Goal: Task Accomplishment & Management: Use online tool/utility

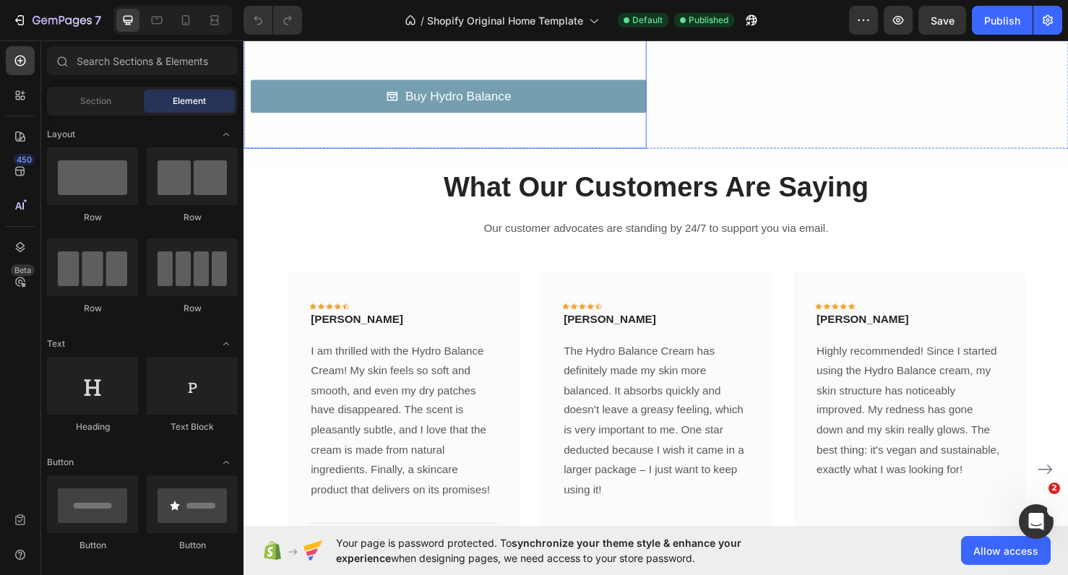
scroll to position [1827, 0]
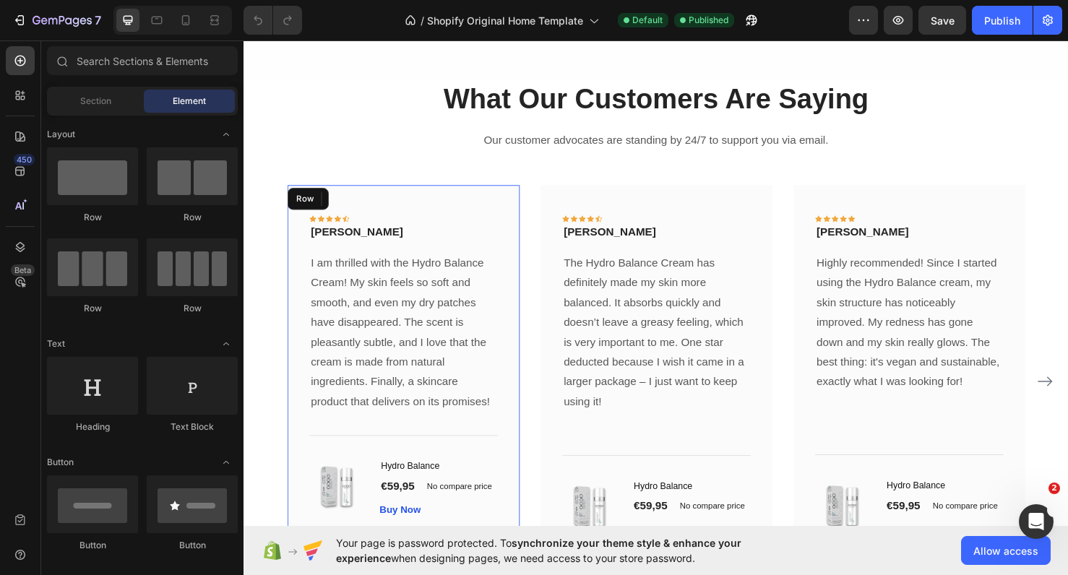
click at [514, 316] on div "Icon Icon Icon Icon Icon Row [PERSON_NAME] Text block Row I am thrilled with th…" at bounding box center [411, 379] width 244 height 374
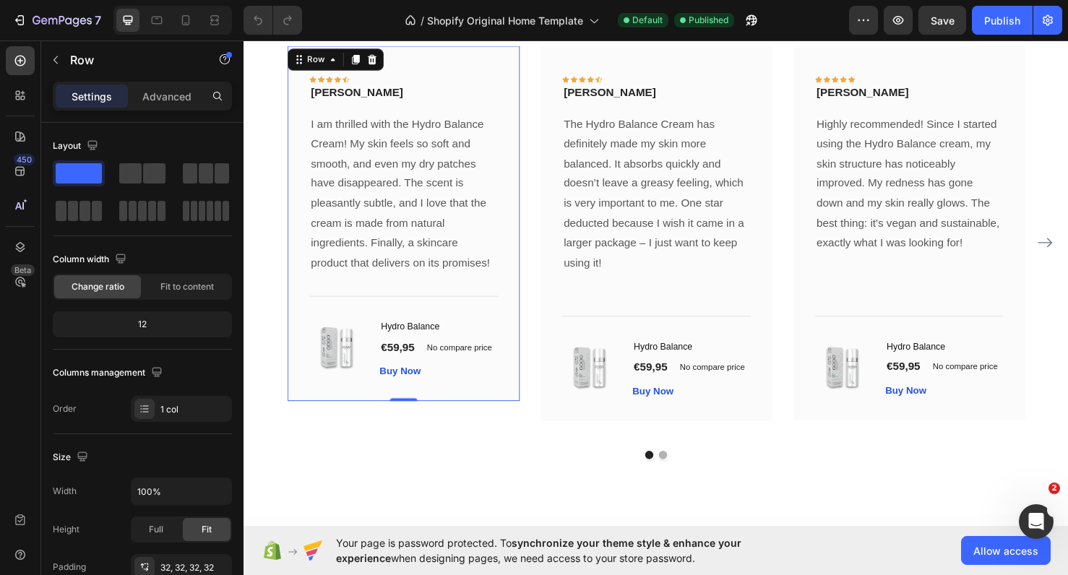
scroll to position [1984, 0]
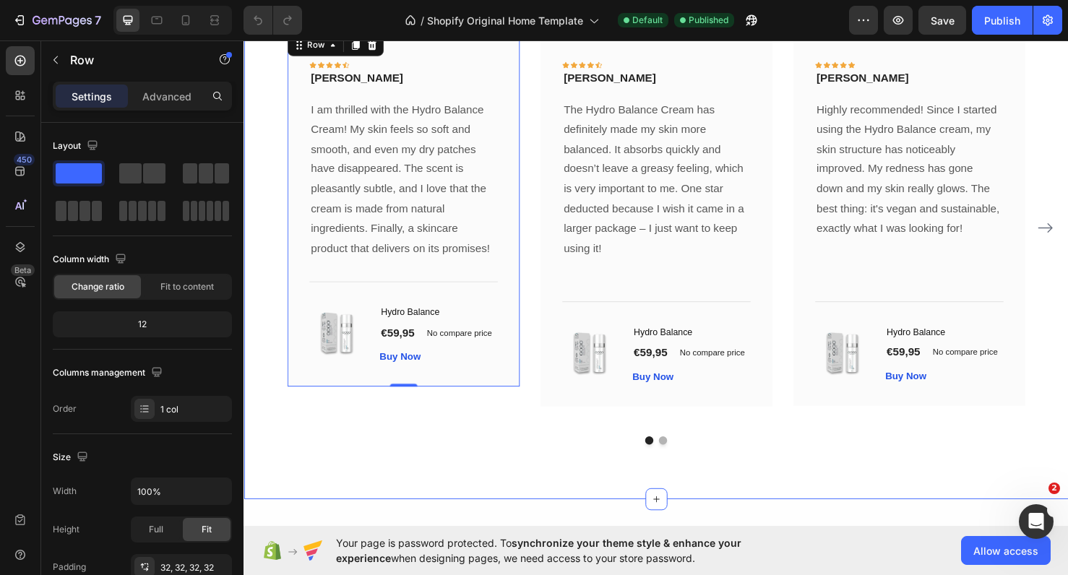
click at [517, 481] on div "What Our Customers Are Saying Heading Our customer advocates are standing by 24…" at bounding box center [676, 222] width 867 height 603
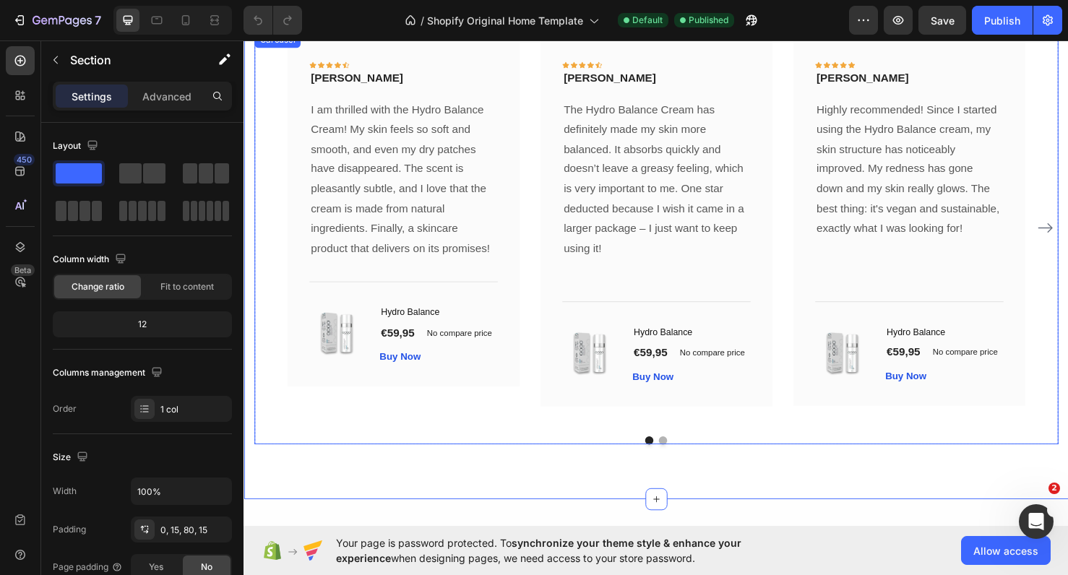
click at [540, 412] on div "Icon Icon Icon Icon Icon Row [PERSON_NAME] Text block Row I am thrilled with th…" at bounding box center [677, 238] width 776 height 414
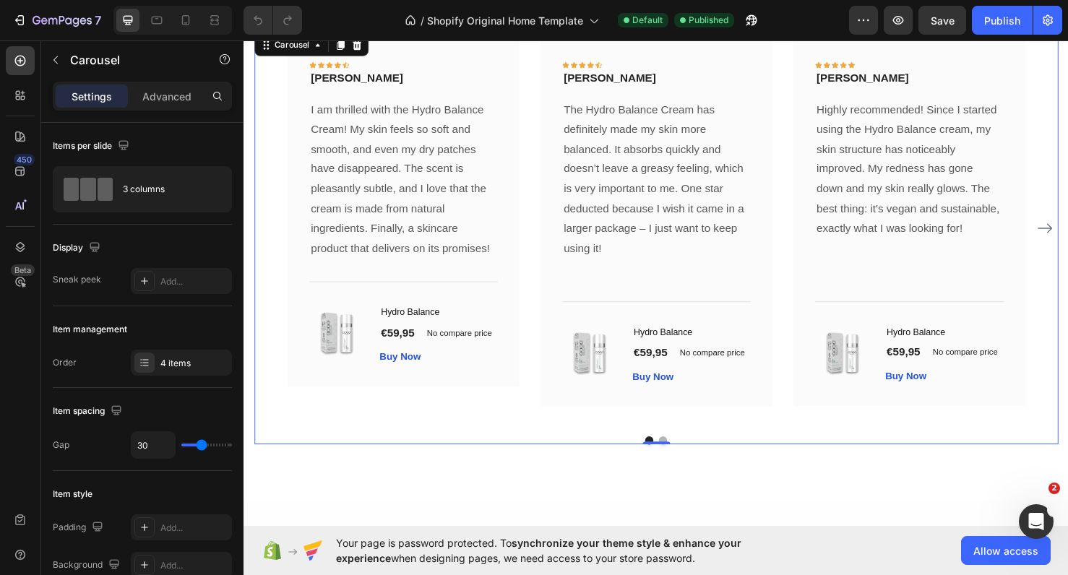
click at [1067, 241] on icon "Carousel Next Arrow" at bounding box center [1085, 237] width 17 height 17
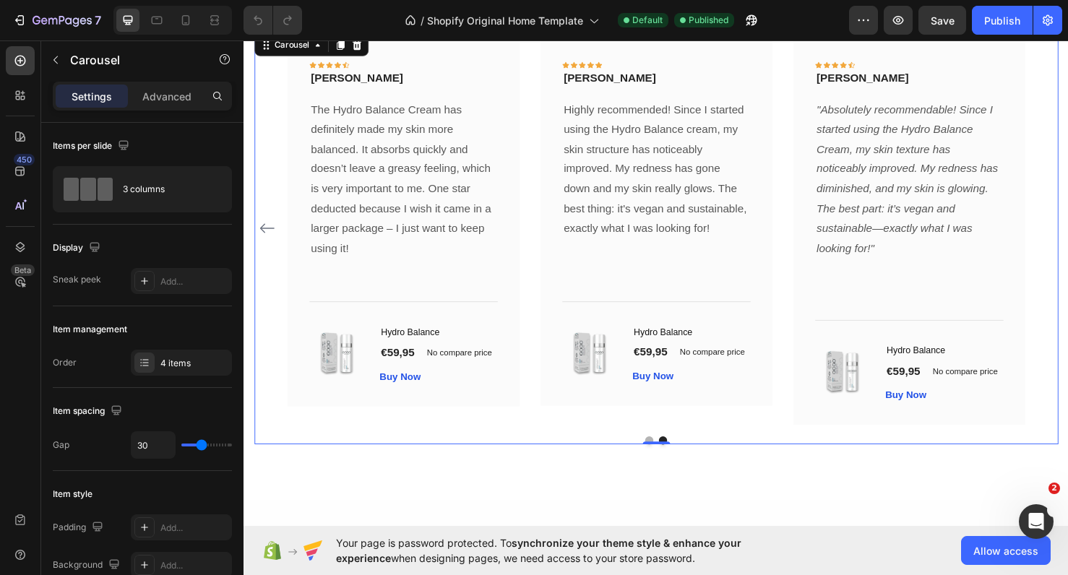
click at [269, 236] on icon "Carousel Back Arrow" at bounding box center [267, 237] width 17 height 17
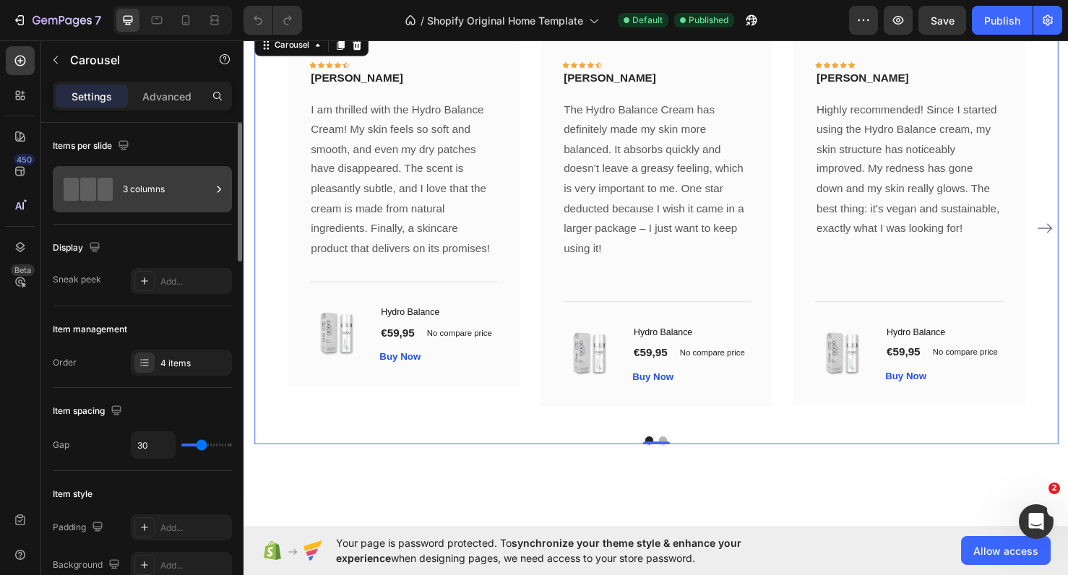
click at [135, 190] on div "3 columns" at bounding box center [167, 189] width 88 height 33
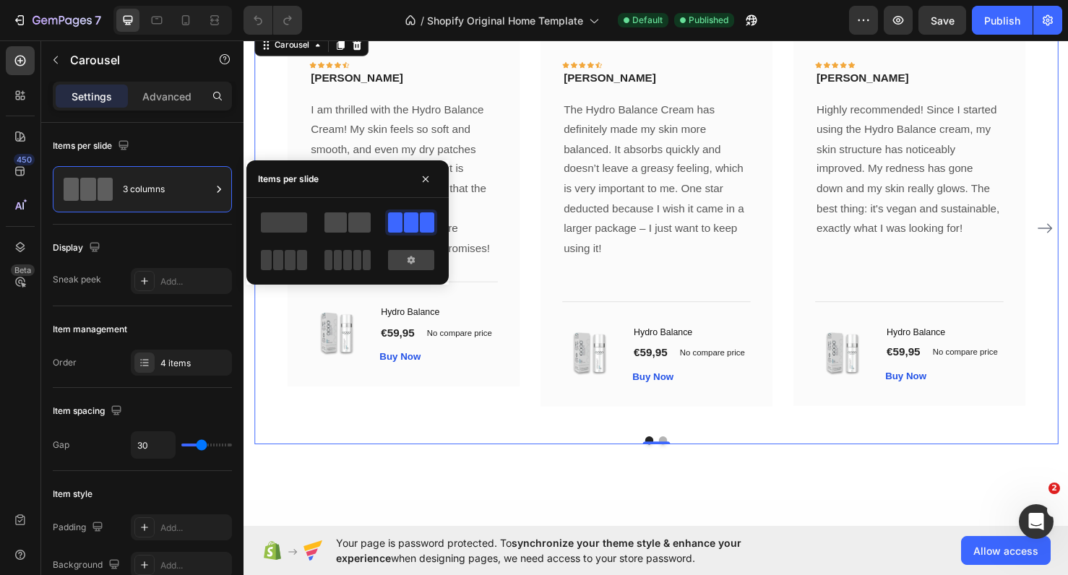
click at [350, 227] on span at bounding box center [359, 222] width 22 height 20
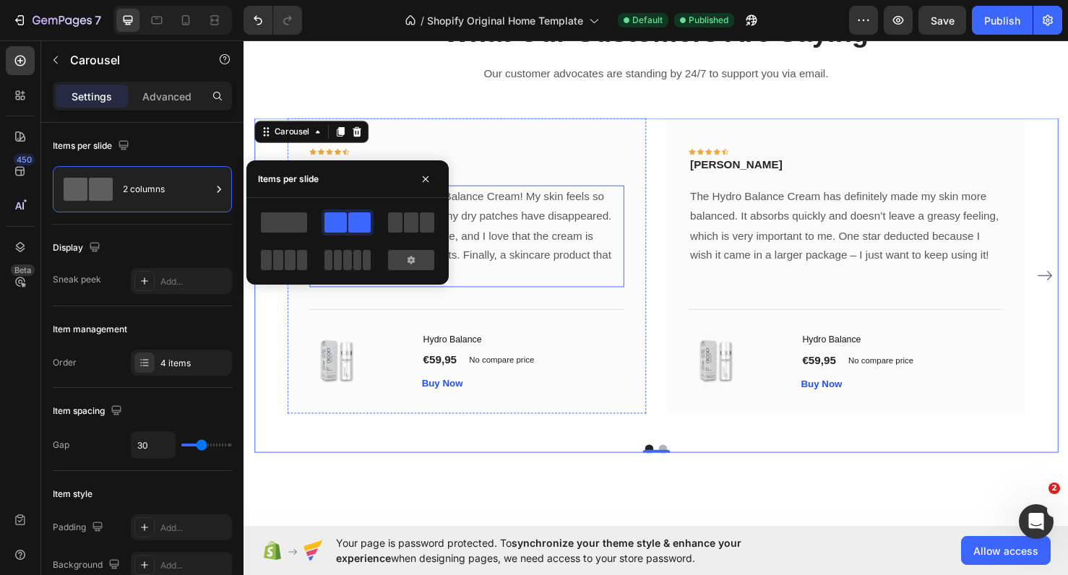
scroll to position [1894, 0]
click at [1067, 290] on icon "Carousel Next Arrow" at bounding box center [1085, 285] width 17 height 17
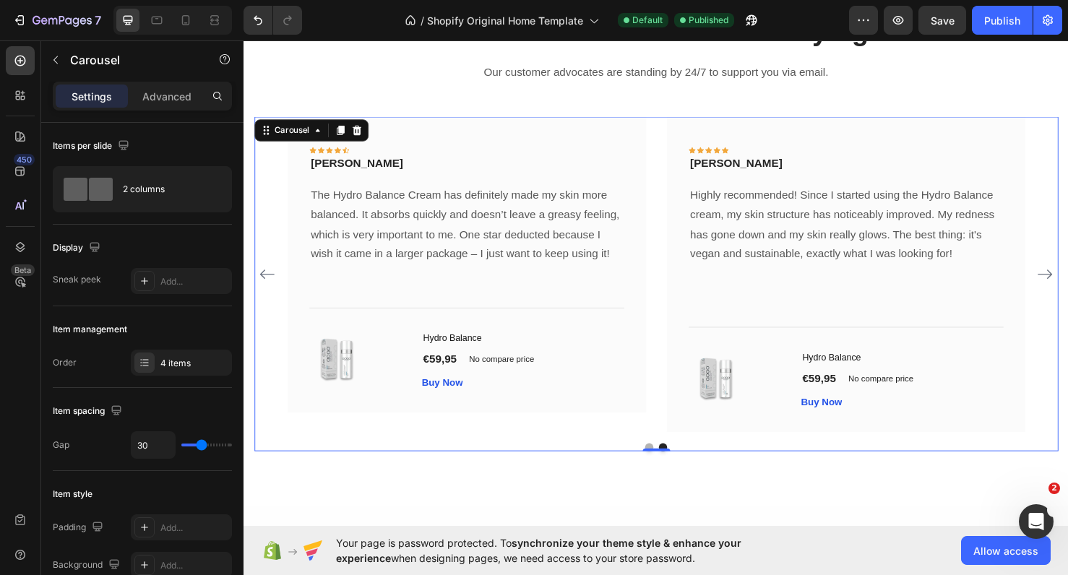
click at [1067, 289] on icon "Carousel Next Arrow" at bounding box center [1085, 285] width 17 height 17
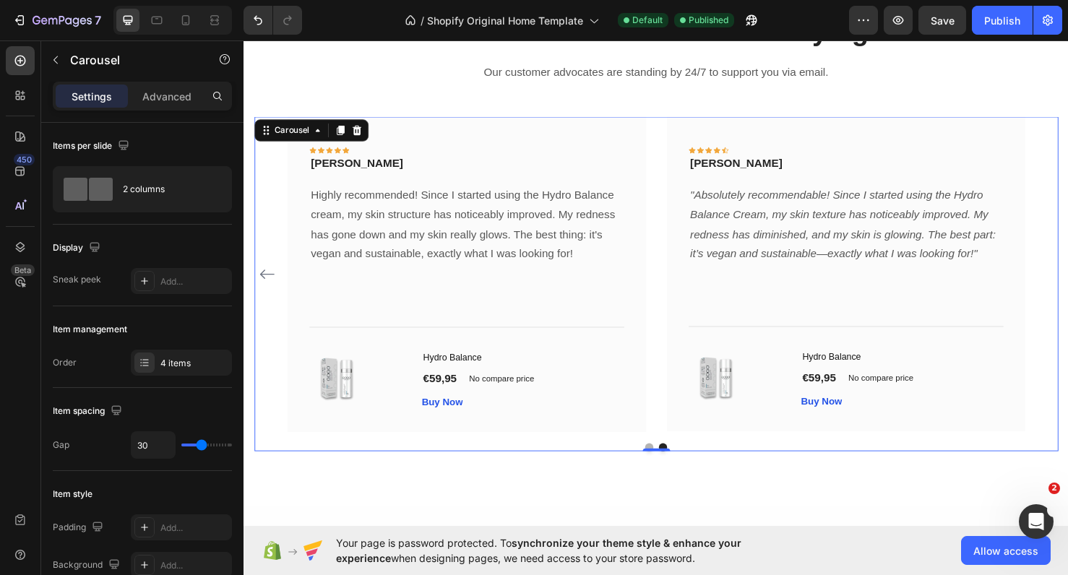
click at [263, 285] on icon "Carousel Back Arrow" at bounding box center [267, 285] width 17 height 17
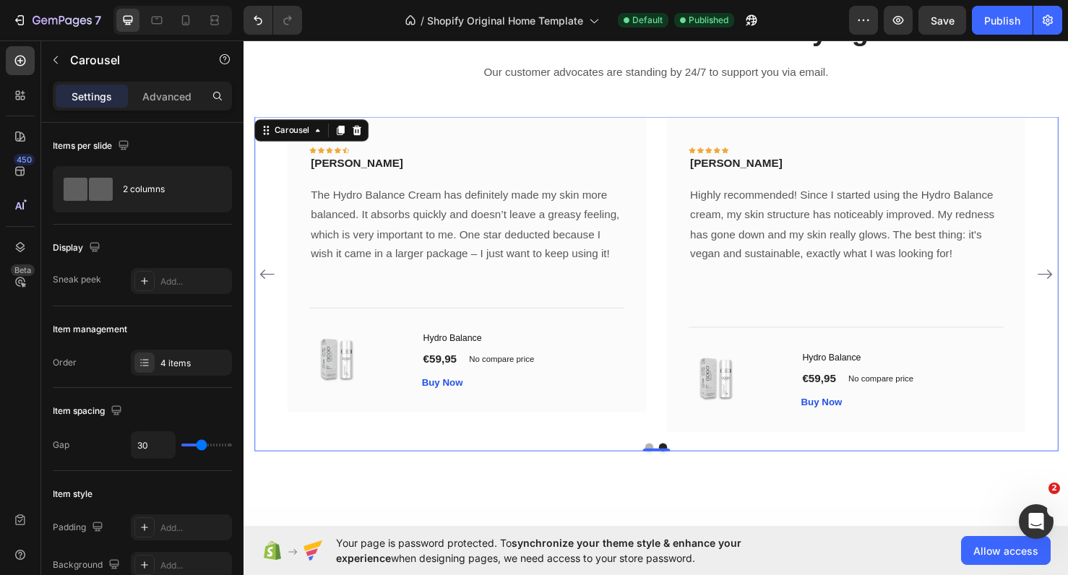
click at [263, 285] on icon "Carousel Back Arrow" at bounding box center [267, 287] width 15 height 10
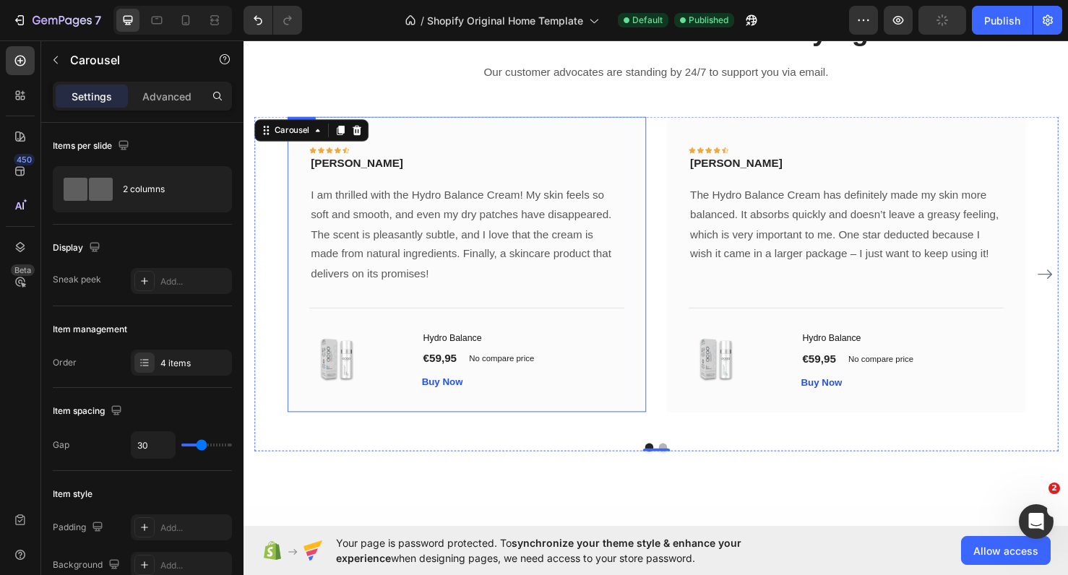
click at [655, 403] on div "Icon Icon Icon Icon Icon Row [PERSON_NAME] Text block Row I am thrilled with th…" at bounding box center [477, 276] width 377 height 311
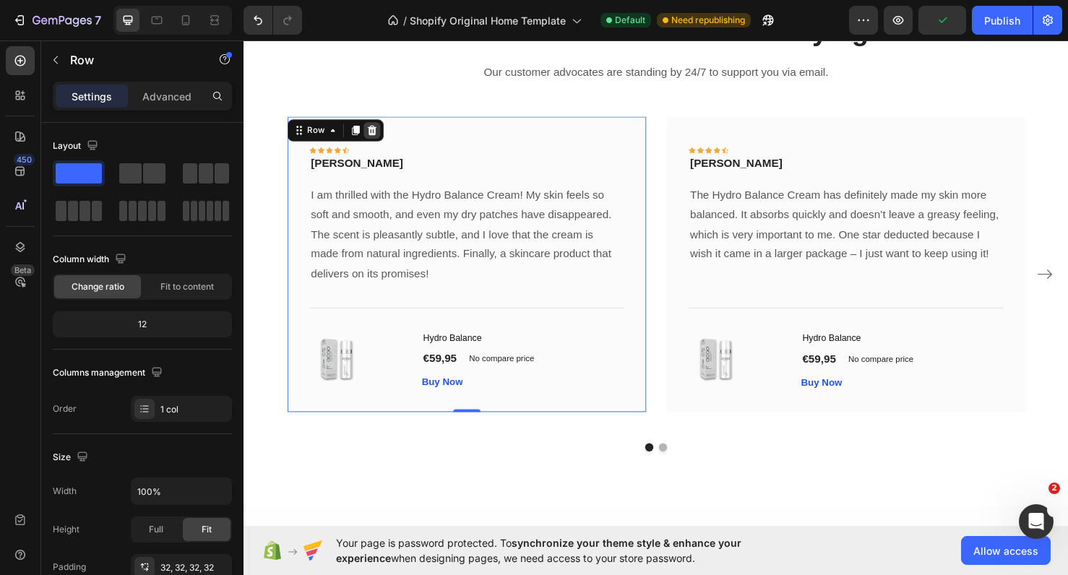
click at [381, 134] on icon at bounding box center [378, 135] width 9 height 10
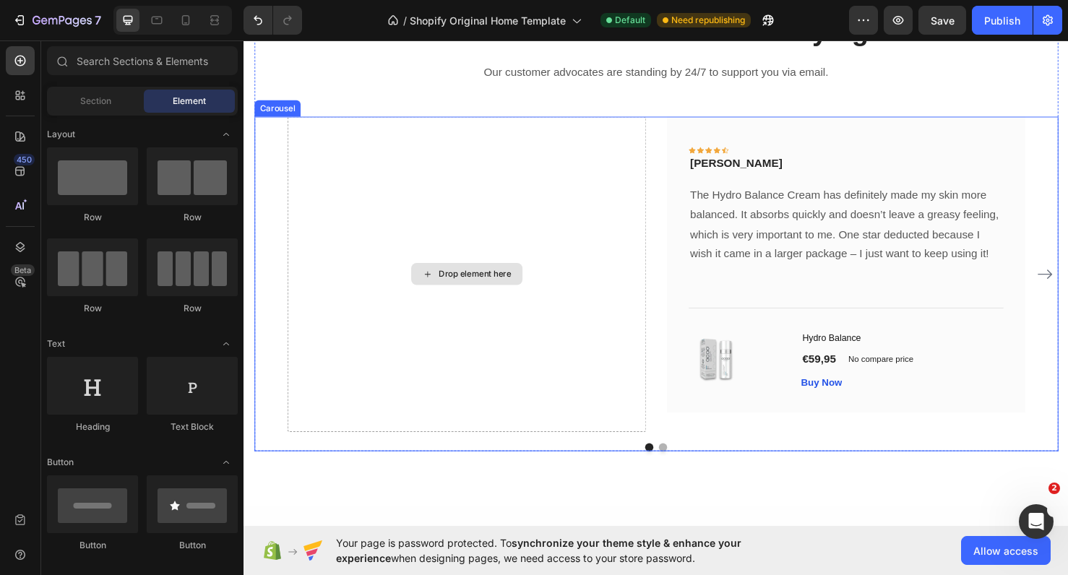
click at [556, 290] on div "Drop element here" at bounding box center [477, 287] width 377 height 332
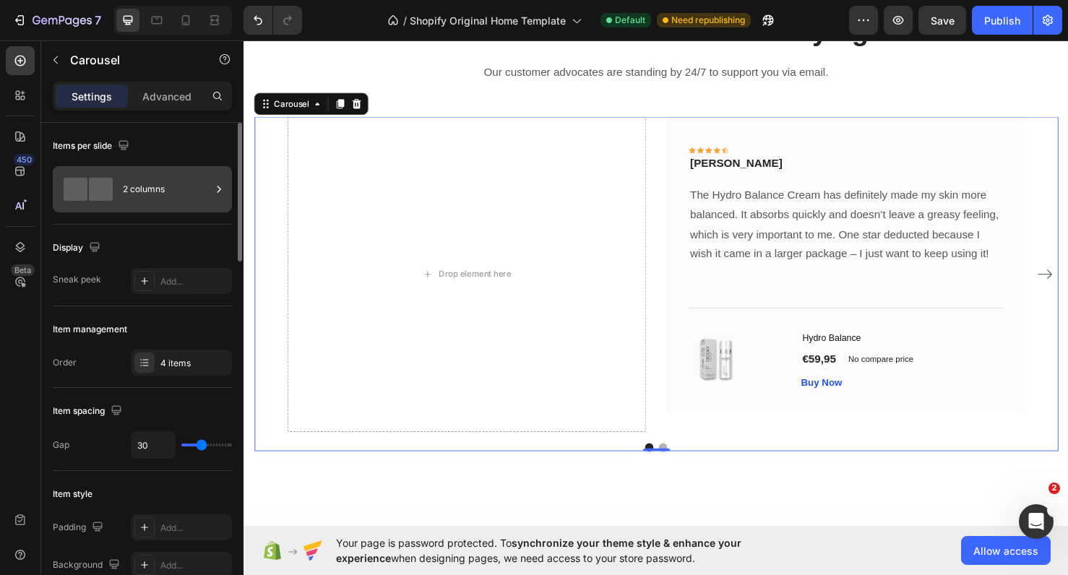
click at [147, 189] on div "2 columns" at bounding box center [167, 189] width 88 height 33
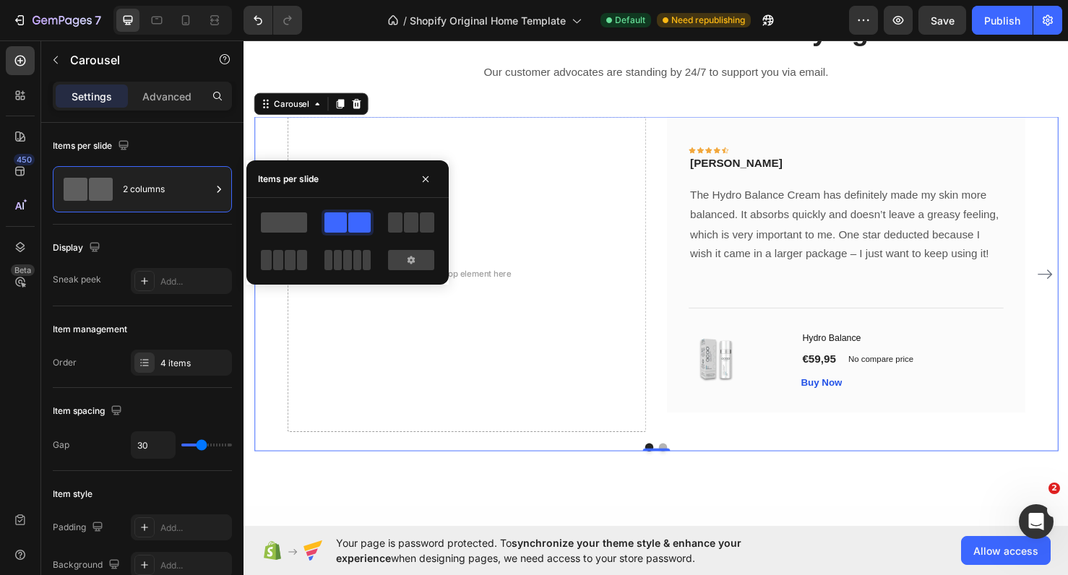
click at [288, 227] on span at bounding box center [284, 222] width 46 height 20
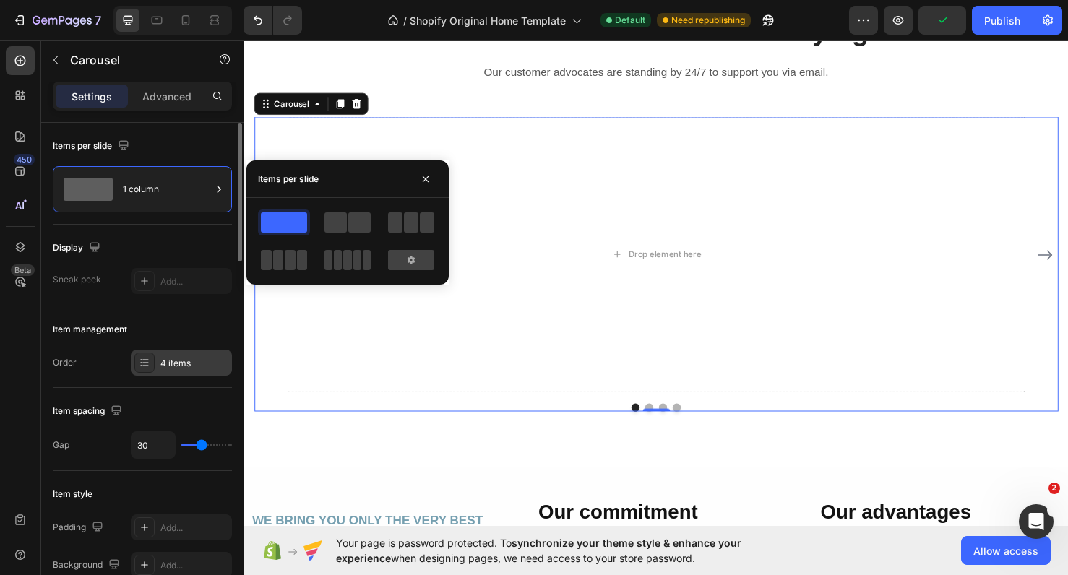
click at [153, 361] on div at bounding box center [144, 363] width 20 height 20
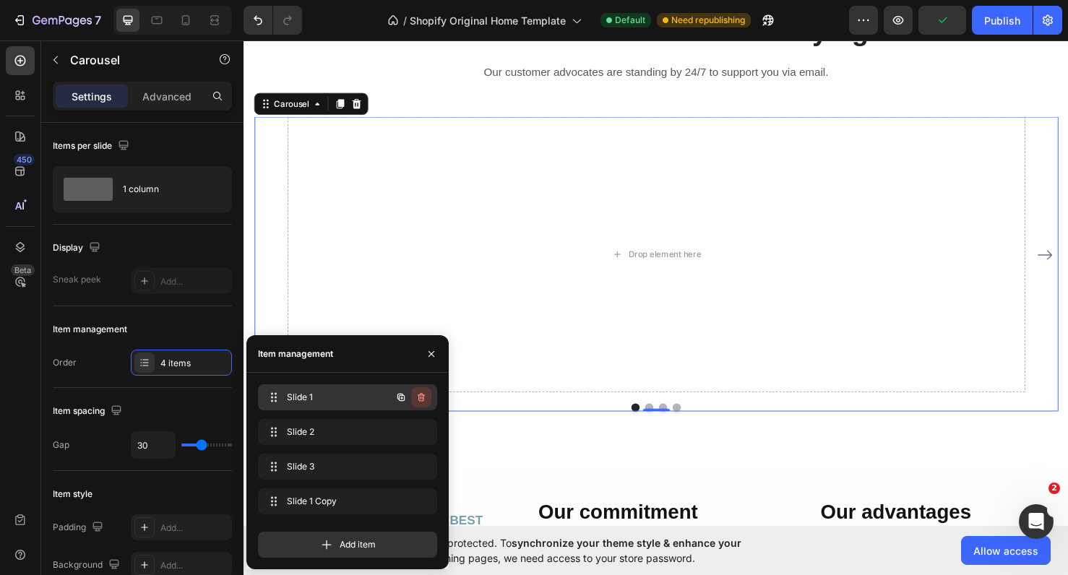
click at [421, 397] on icon "button" at bounding box center [421, 398] width 12 height 12
click at [421, 397] on div "Delete" at bounding box center [411, 397] width 27 height 13
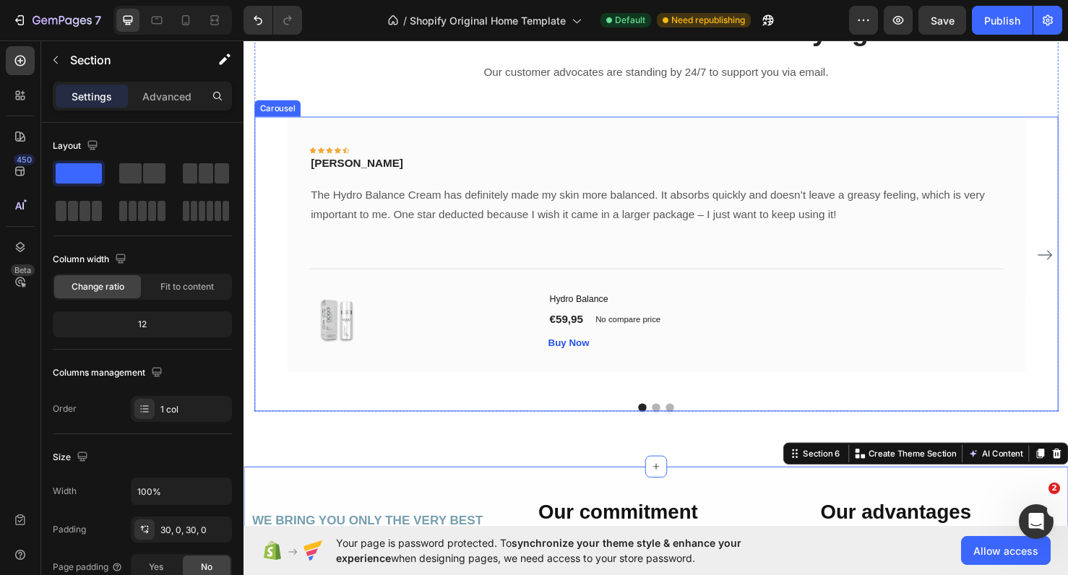
click at [1067, 265] on icon "Carousel Next Arrow" at bounding box center [1085, 265] width 17 height 17
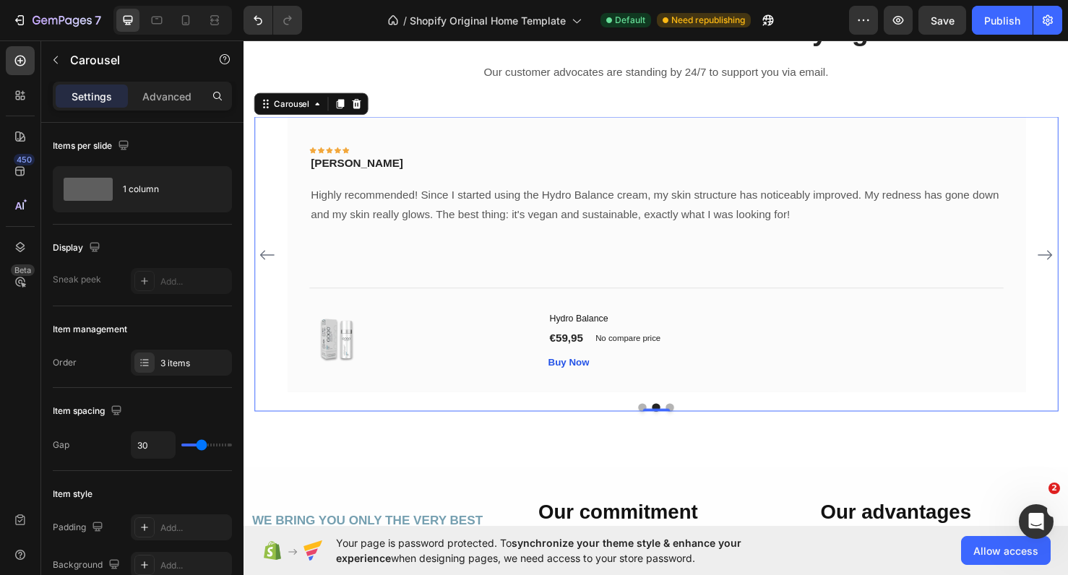
click at [1067, 265] on icon "Carousel Next Arrow" at bounding box center [1085, 265] width 17 height 17
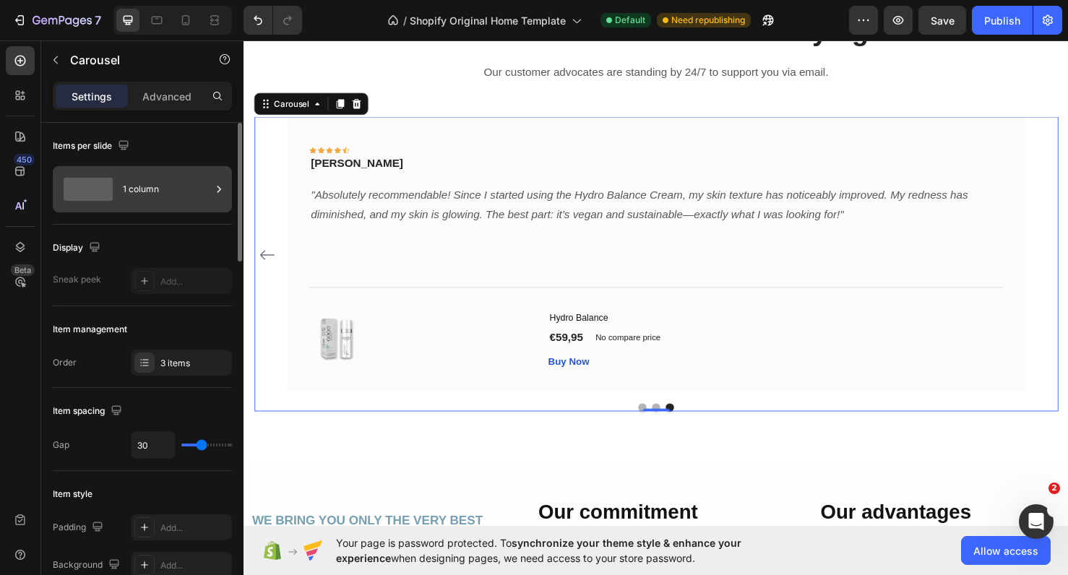
click at [145, 192] on div "1 column" at bounding box center [167, 189] width 88 height 33
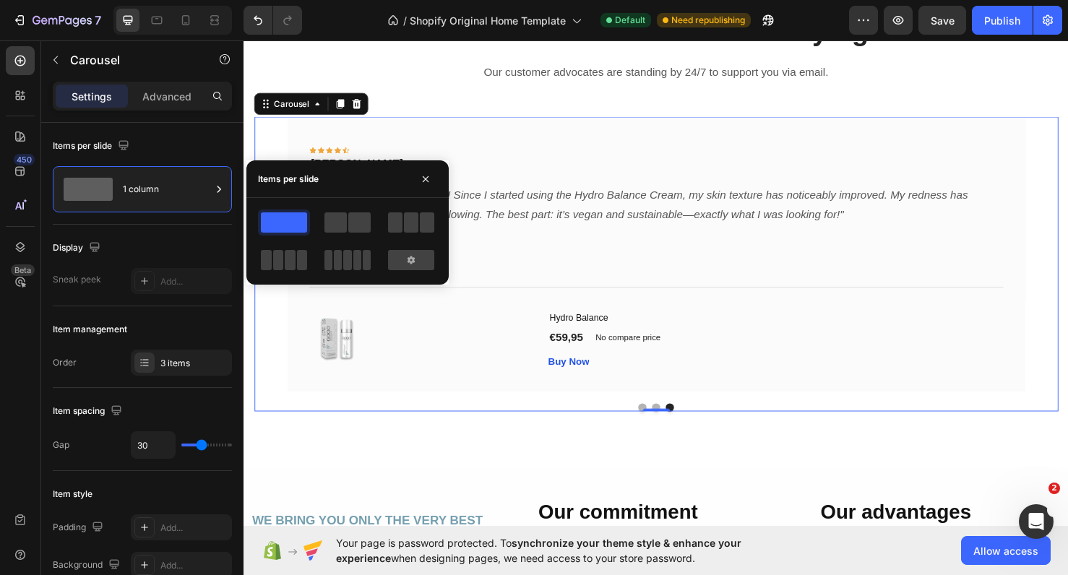
click at [322, 222] on div at bounding box center [348, 223] width 52 height 26
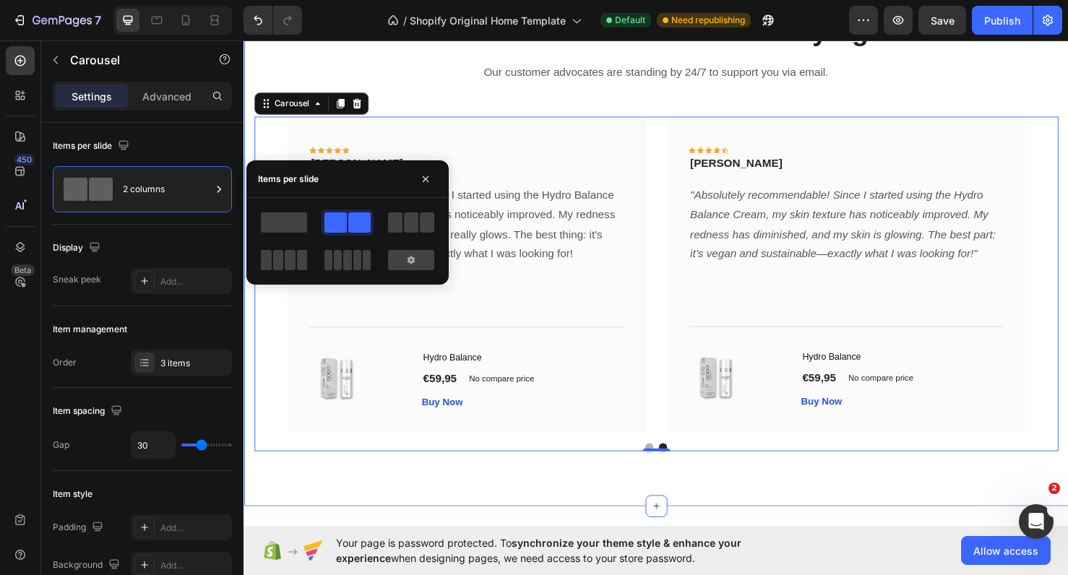
click at [385, 486] on div "What Our Customers Are Saying Heading Our customer advocates are standing by 24…" at bounding box center [676, 269] width 867 height 519
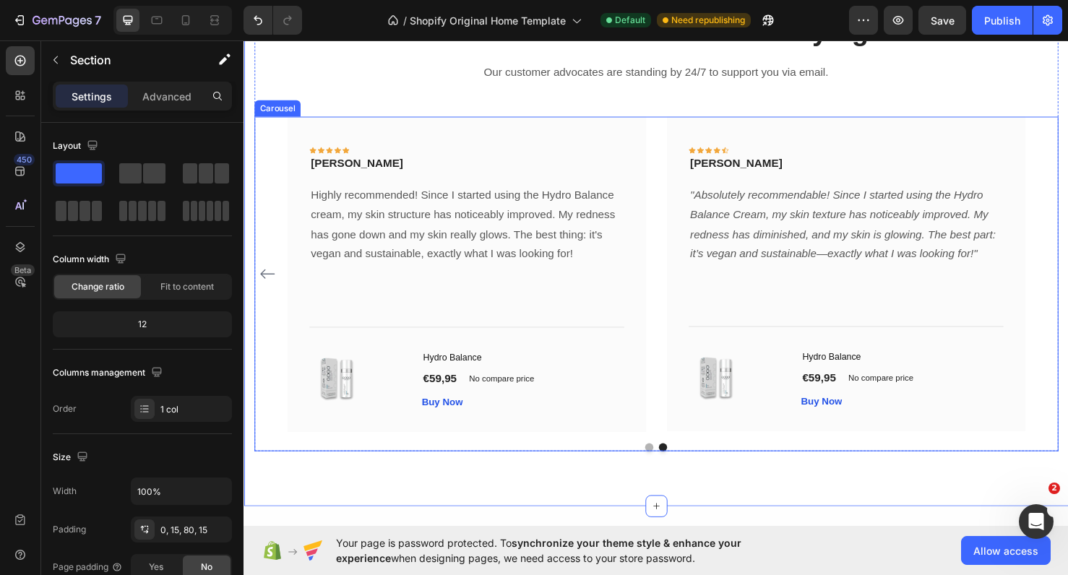
click at [269, 283] on icon "Carousel Back Arrow" at bounding box center [267, 285] width 17 height 17
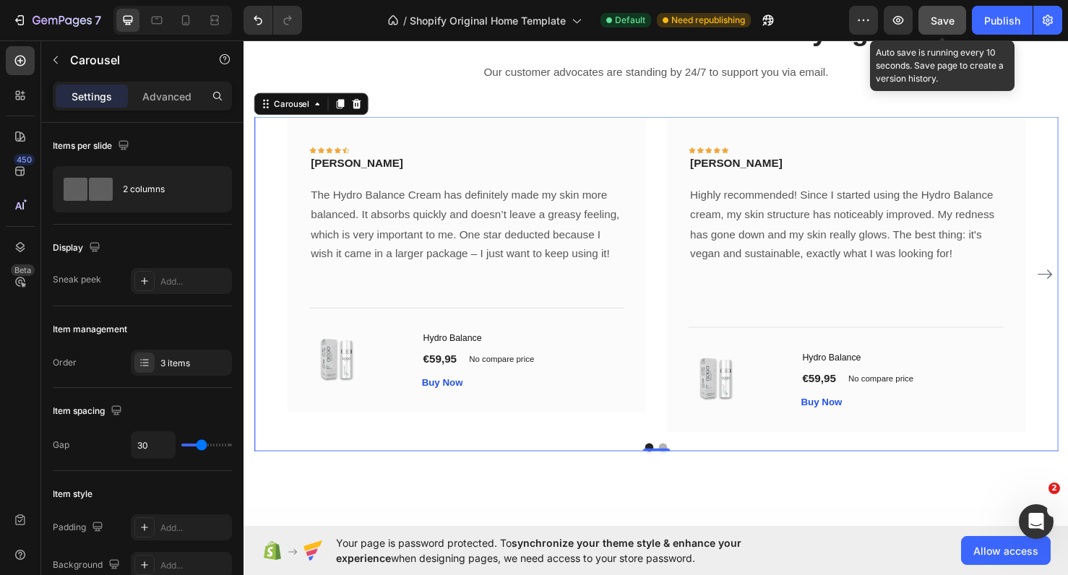
click at [935, 25] on span "Save" at bounding box center [943, 20] width 24 height 12
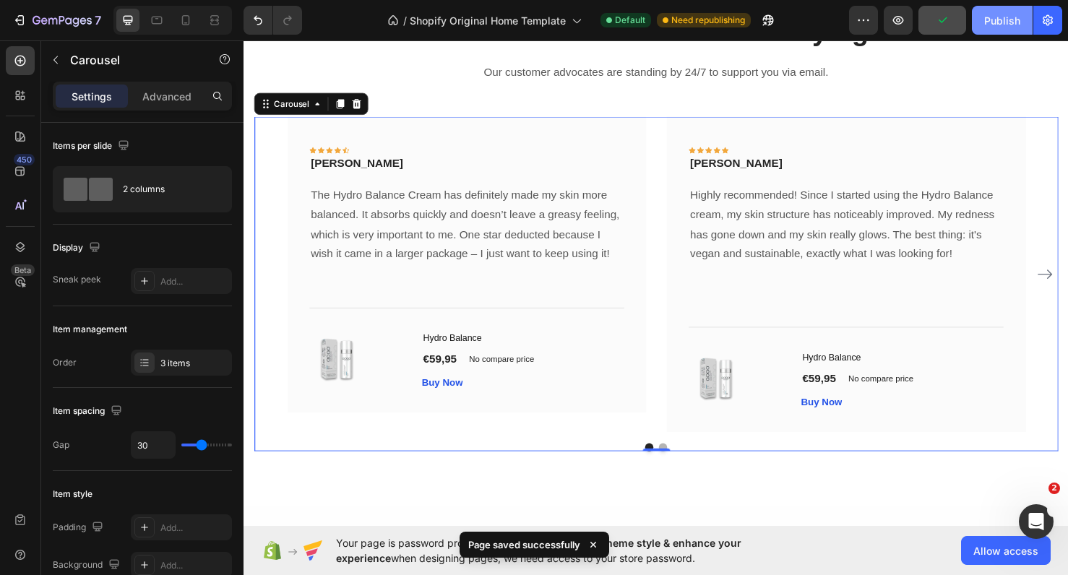
click at [1005, 27] on div "Publish" at bounding box center [1002, 20] width 36 height 15
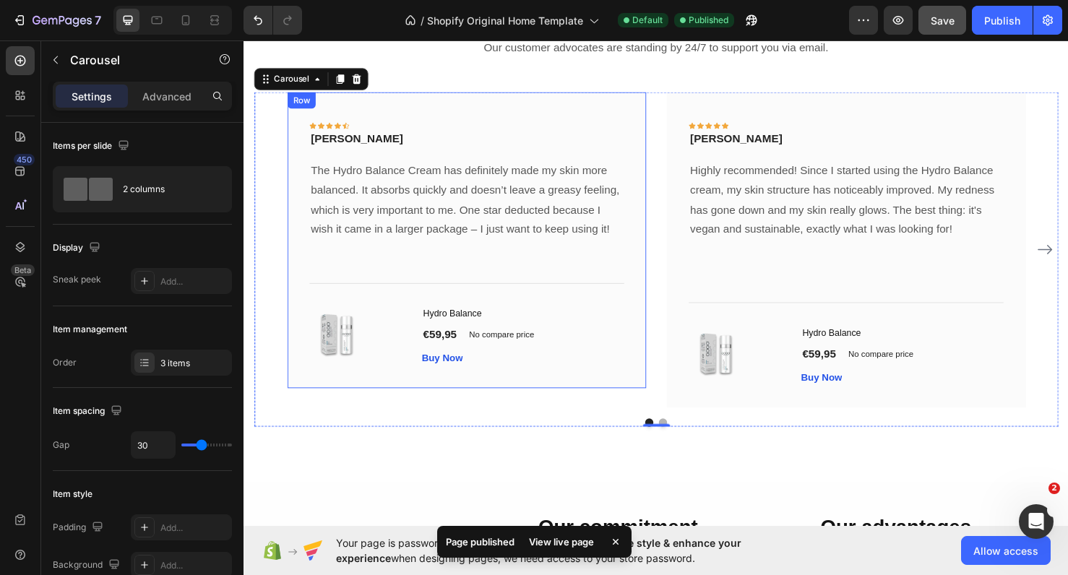
scroll to position [1914, 0]
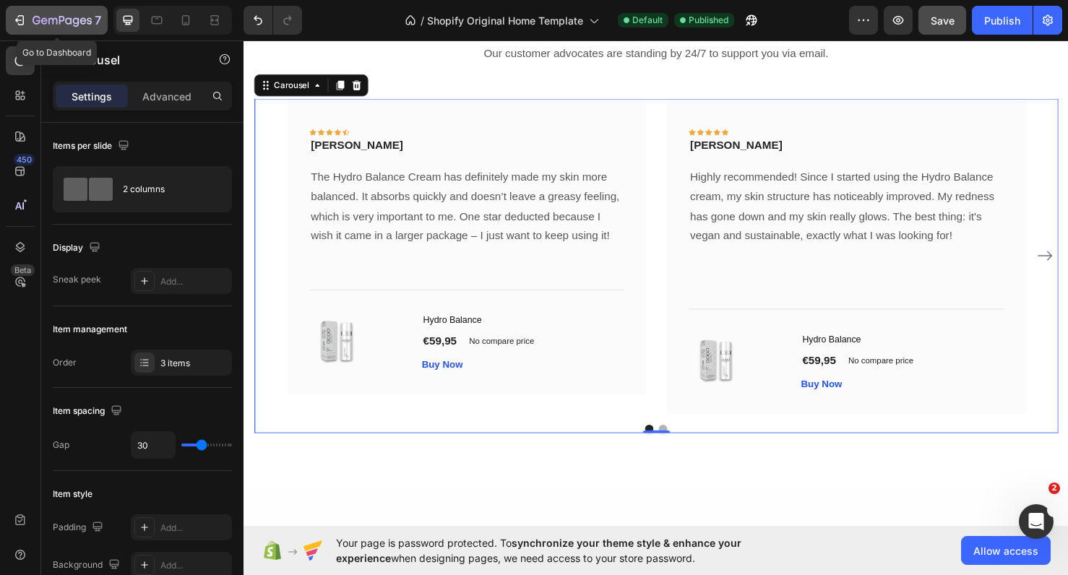
click at [43, 17] on icon "button" at bounding box center [62, 21] width 59 height 12
